Goal: Task Accomplishment & Management: Use online tool/utility

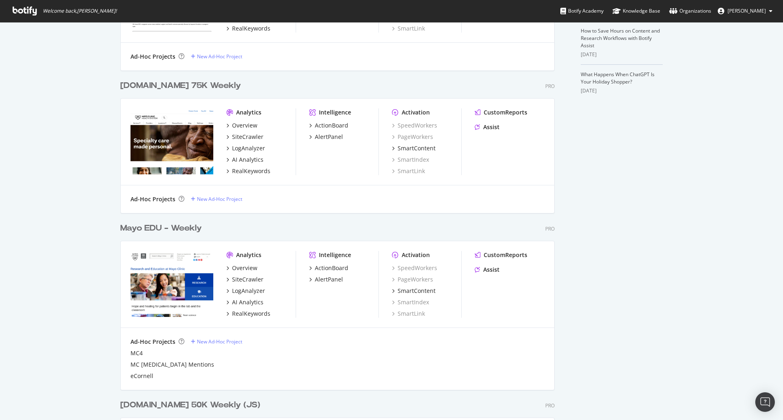
scroll to position [285, 0]
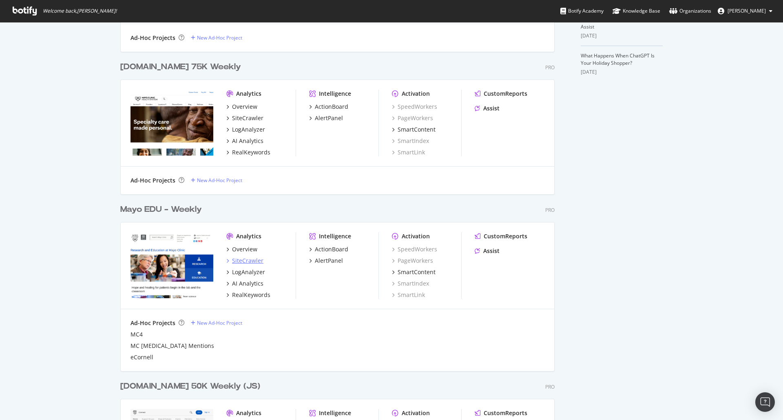
click at [250, 264] on div "SiteCrawler" at bounding box center [247, 261] width 31 height 8
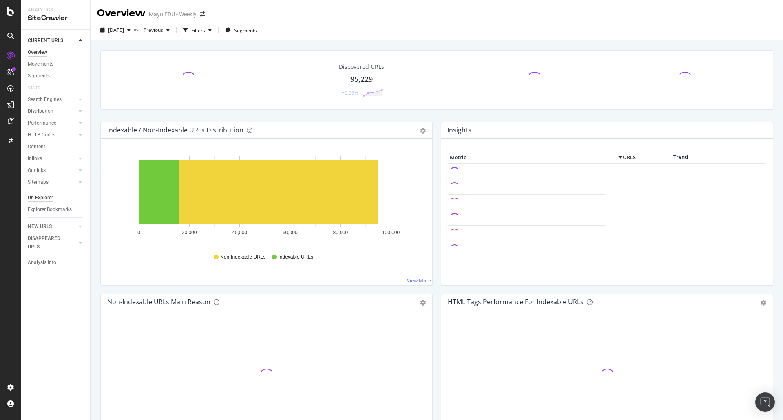
click at [48, 199] on div "Url Explorer" at bounding box center [40, 198] width 25 height 9
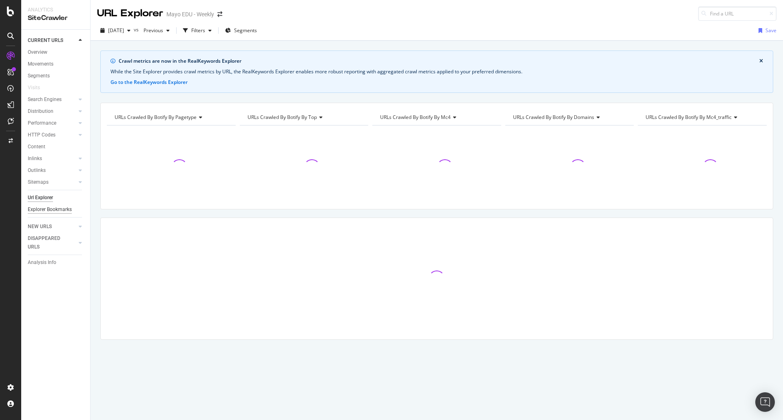
click at [48, 214] on div "Explorer Bookmarks" at bounding box center [50, 209] width 44 height 9
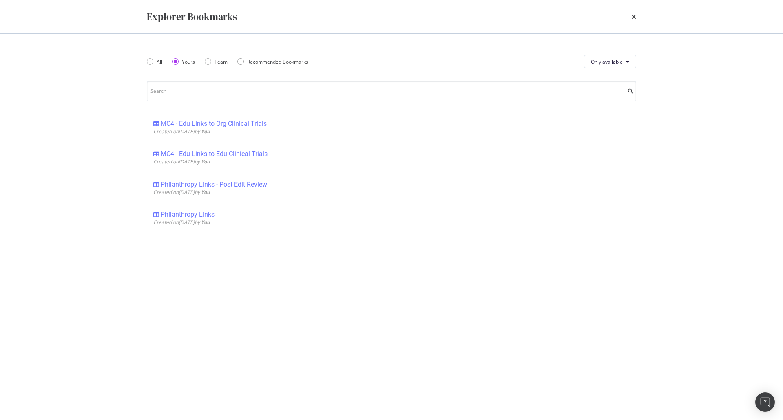
drag, startPoint x: 106, startPoint y: 261, endPoint x: 107, endPoint y: 208, distance: 53.4
click at [105, 260] on div "Explorer Bookmarks All Yours Team Recommended Bookmarks Only available MC4 - Ed…" at bounding box center [391, 210] width 783 height 420
click at [629, 15] on div "Explorer Bookmarks" at bounding box center [391, 17] width 489 height 14
click at [636, 17] on div "Explorer Bookmarks" at bounding box center [391, 16] width 522 height 33
click at [637, 12] on div "Explorer Bookmarks" at bounding box center [391, 16] width 522 height 33
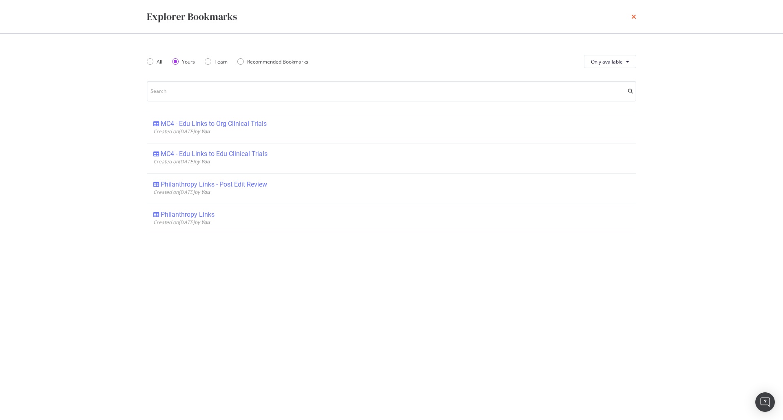
drag, startPoint x: 637, startPoint y: 13, endPoint x: 634, endPoint y: 17, distance: 4.9
click at [636, 14] on div "Explorer Bookmarks" at bounding box center [391, 16] width 522 height 33
click at [633, 17] on icon "times" at bounding box center [633, 16] width 5 height 7
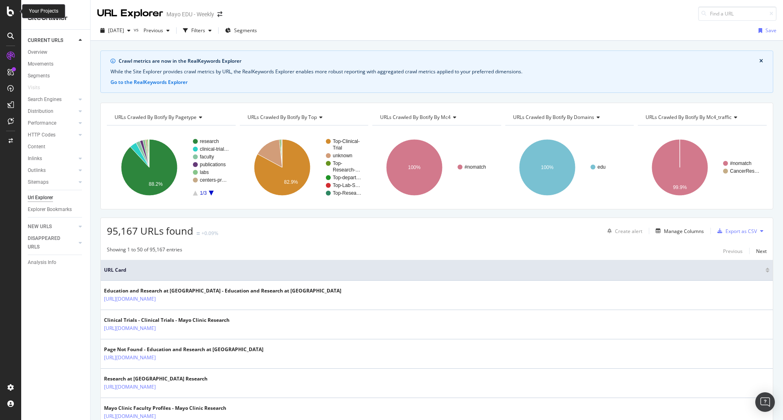
click at [10, 13] on icon at bounding box center [10, 12] width 7 height 10
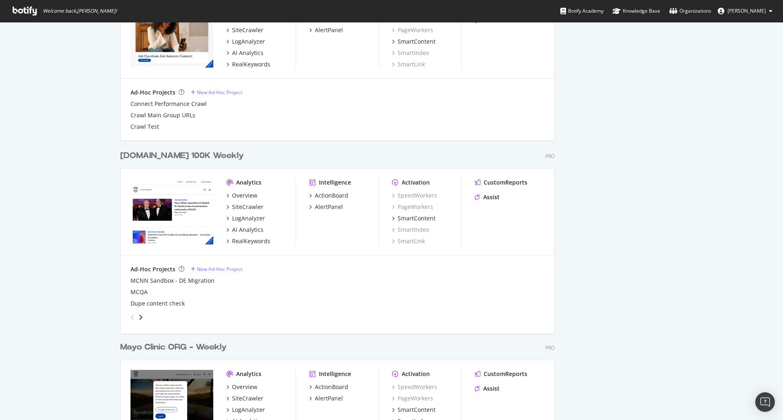
scroll to position [809, 0]
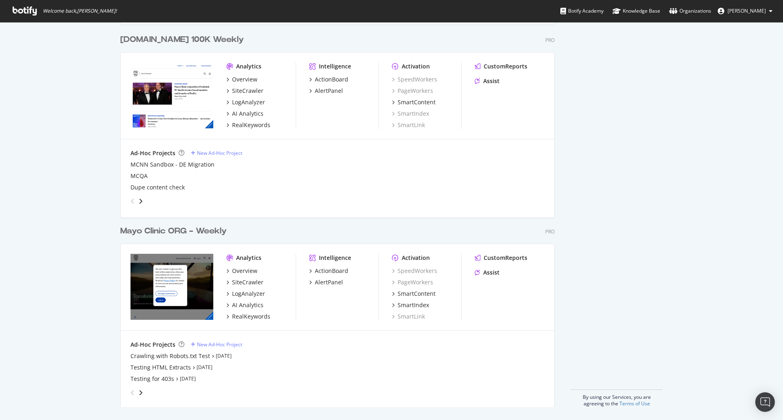
click at [237, 276] on div "Overview SiteCrawler LogAnalyzer AI Analytics RealKeywords" at bounding box center [260, 294] width 69 height 54
click at [236, 282] on div "SiteCrawler" at bounding box center [247, 282] width 31 height 8
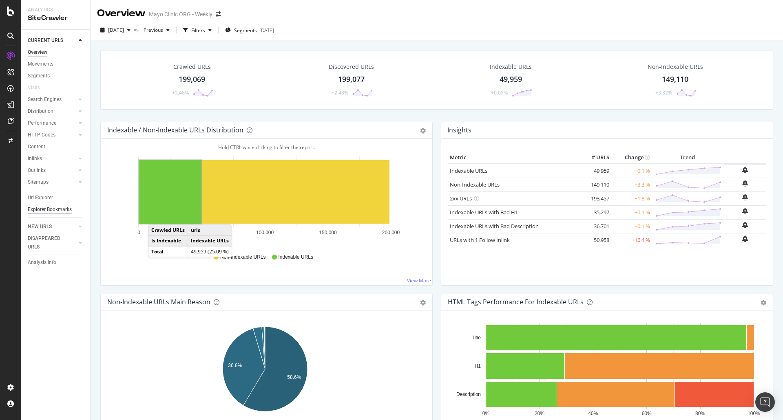
click at [51, 210] on div "Explorer Bookmarks" at bounding box center [50, 209] width 44 height 9
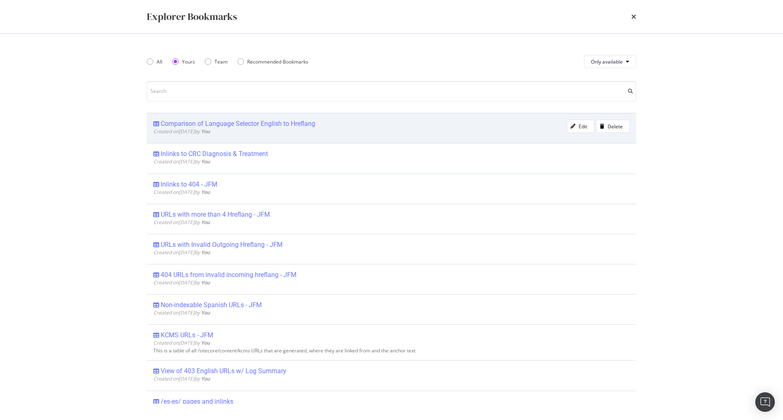
click at [196, 123] on div "Comparison of Language Selector English to Hreflang" at bounding box center [238, 124] width 155 height 8
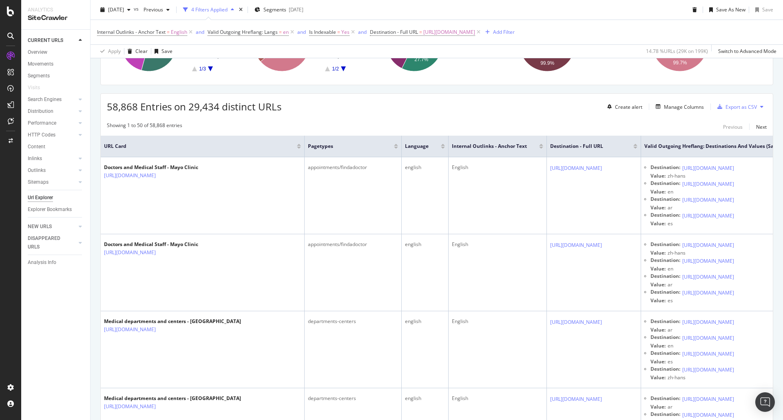
scroll to position [178, 0]
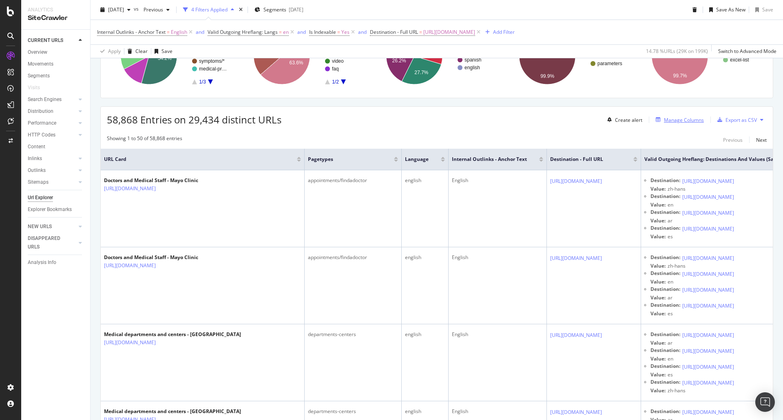
click at [684, 118] on div "Manage Columns" at bounding box center [684, 120] width 40 height 7
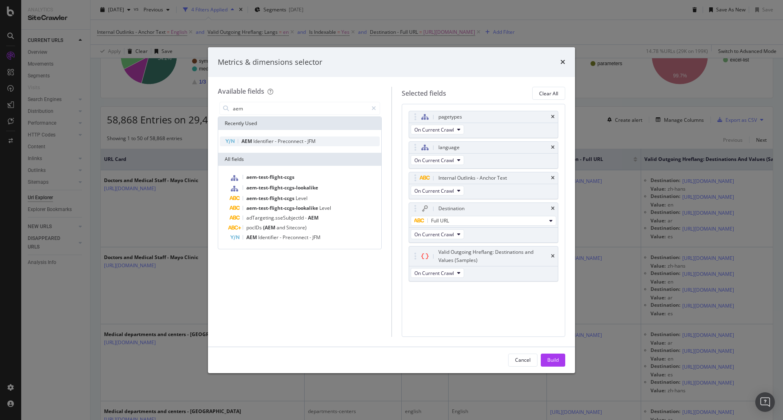
type input "aem"
click at [287, 143] on span "Preconnect" at bounding box center [291, 141] width 27 height 7
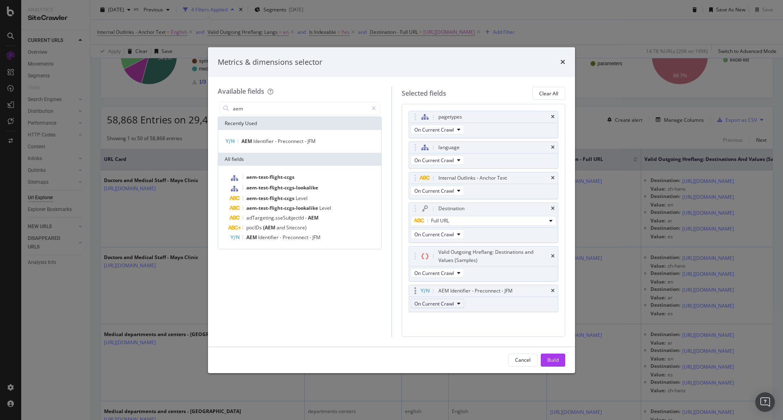
click at [456, 306] on button "On Current Crawl" at bounding box center [437, 304] width 53 height 10
click at [506, 322] on div "pagetypes On Current Crawl language On Current Crawl Internal Outlinks - Anchor…" at bounding box center [483, 220] width 150 height 219
click at [551, 362] on div "Build" at bounding box center [552, 360] width 11 height 7
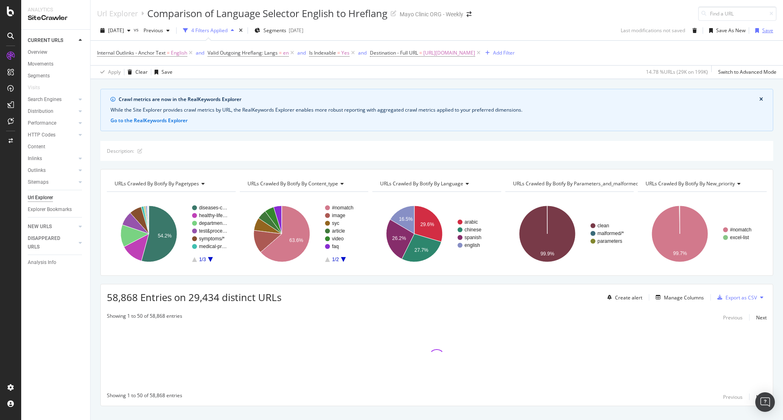
click at [762, 29] on div "Save" at bounding box center [767, 30] width 11 height 7
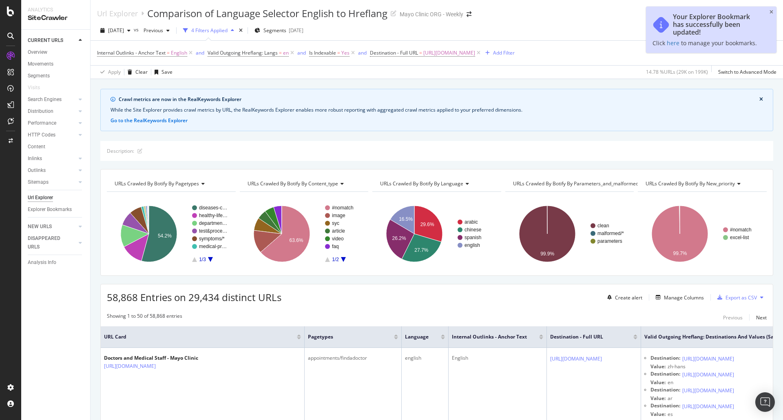
click at [574, 38] on div "[DATE] vs Previous 4 Filters Applied Segments [DATE] Save As New Save" at bounding box center [437, 32] width 692 height 16
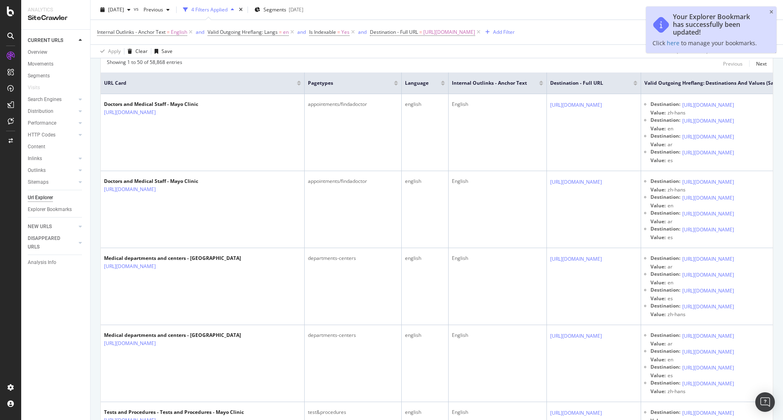
scroll to position [163, 0]
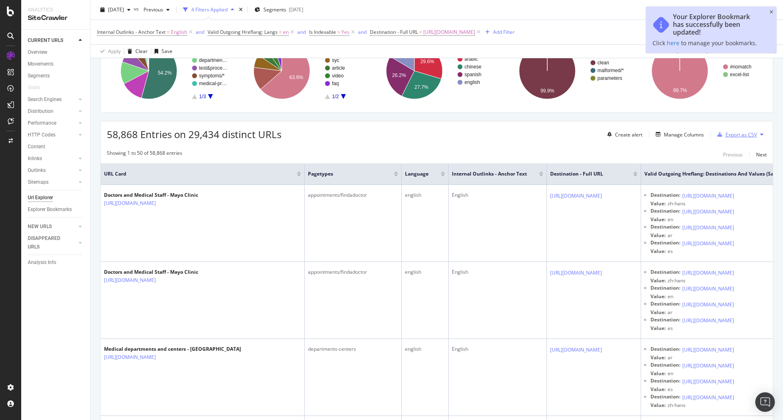
click at [728, 136] on div "Export as CSV" at bounding box center [740, 134] width 31 height 7
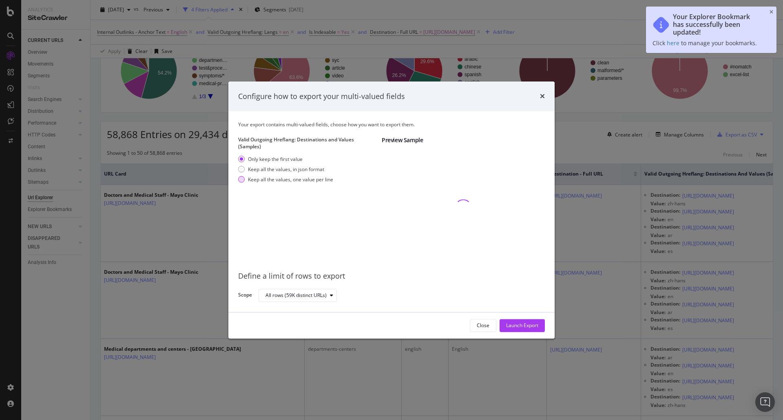
click at [255, 180] on div "Keep all the values, one value per line" at bounding box center [290, 179] width 85 height 7
click at [517, 325] on div "Launch Export" at bounding box center [522, 325] width 32 height 7
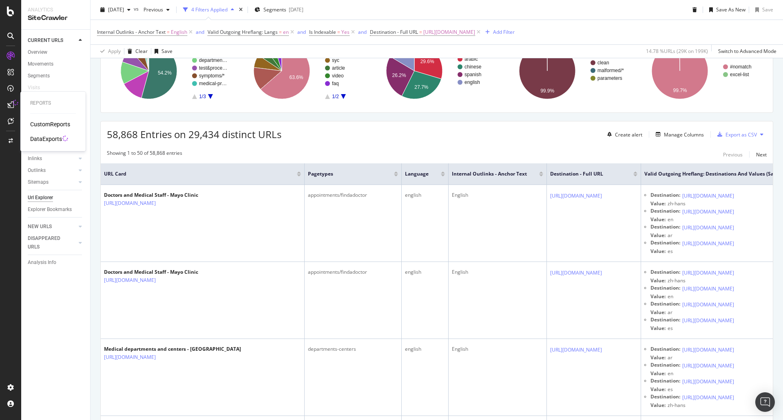
click at [44, 141] on div "DataExports" at bounding box center [46, 139] width 32 height 8
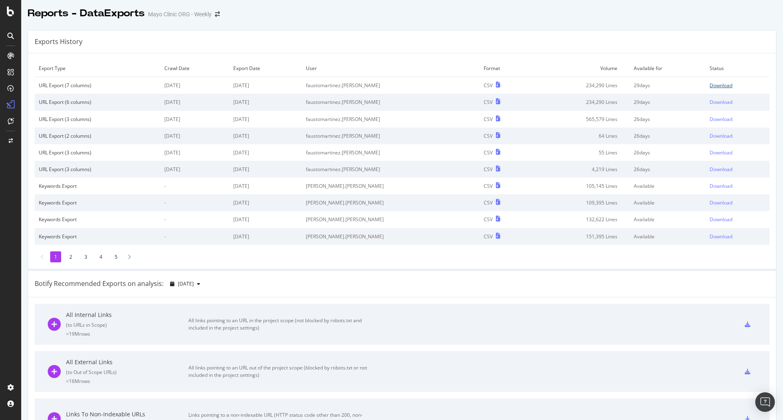
click at [711, 85] on div "Download" at bounding box center [720, 85] width 23 height 7
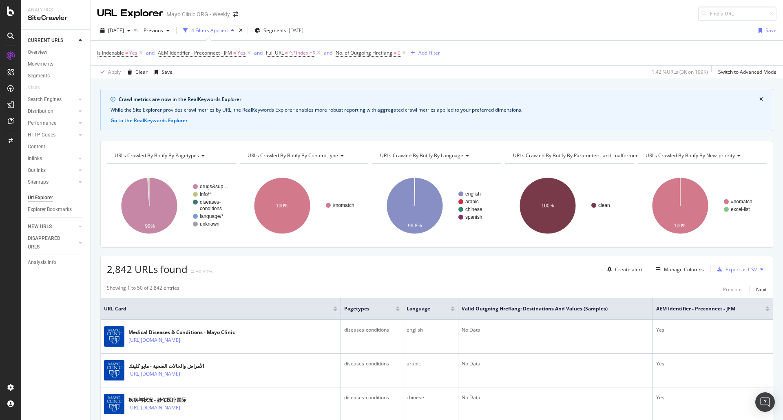
click at [281, 22] on div "2025 Oct. 8th vs Previous 4 Filters Applied Segments 2025-08-07 Save Is Indexab…" at bounding box center [437, 50] width 692 height 58
click at [207, 208] on text "conditions" at bounding box center [211, 209] width 22 height 6
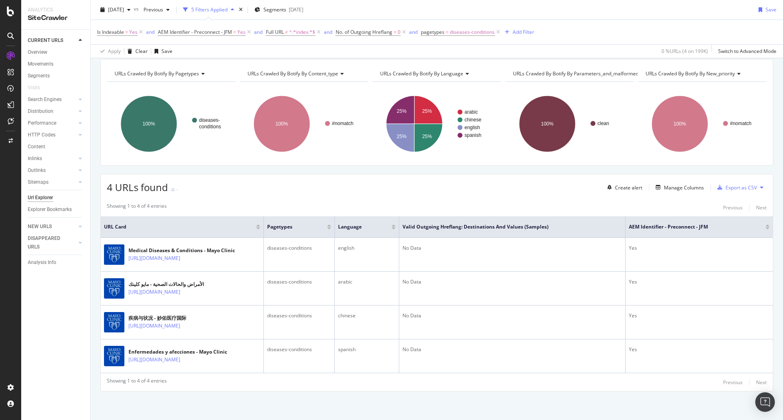
scroll to position [95, 0]
drag, startPoint x: 257, startPoint y: 2, endPoint x: 99, endPoint y: 115, distance: 193.4
click at [99, 115] on div "Crawl metrics are now in the RealKeywords Explorer While the Site Explorer prov…" at bounding box center [437, 213] width 692 height 413
